Goal: Navigation & Orientation: Find specific page/section

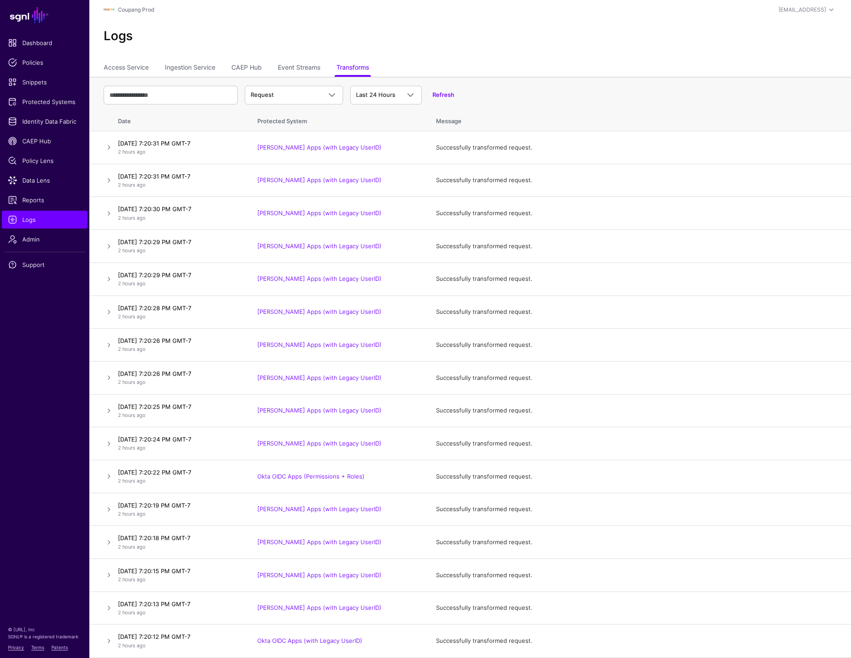
click at [495, 60] on ul "Access Service Ingestion Service CAEP Hub Event Streams Transforms" at bounding box center [470, 68] width 733 height 17
